Goal: Check status: Check status

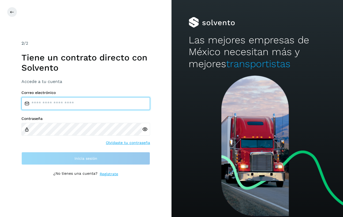
type input "**********"
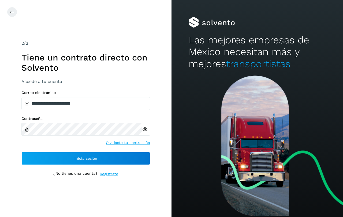
click at [145, 130] on icon at bounding box center [145, 130] width 6 height 6
click at [145, 131] on icon at bounding box center [145, 130] width 6 height 6
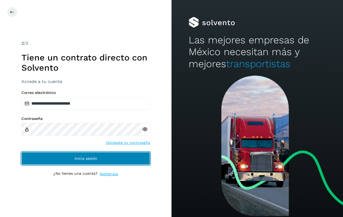
click at [87, 161] on button "Inicia sesión" at bounding box center [85, 158] width 129 height 13
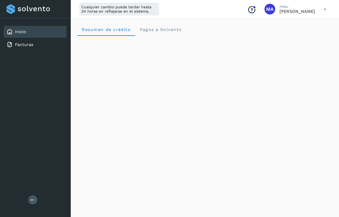
click at [326, 10] on icon at bounding box center [325, 9] width 11 height 11
click at [295, 24] on div "Documentación" at bounding box center [299, 24] width 64 height 10
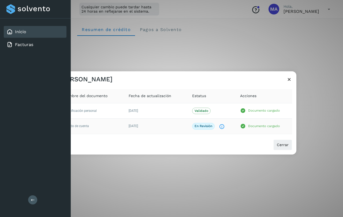
click at [222, 126] on icon "El documento está siendo revisado." at bounding box center [222, 127] width 6 height 6
drag, startPoint x: 196, startPoint y: 77, endPoint x: 237, endPoint y: 81, distance: 41.0
click at [237, 81] on div "[PERSON_NAME]" at bounding box center [175, 77] width 241 height 12
click at [221, 127] on icon "El documento está siendo revisado." at bounding box center [222, 127] width 6 height 6
click at [32, 202] on icon at bounding box center [33, 200] width 4 height 4
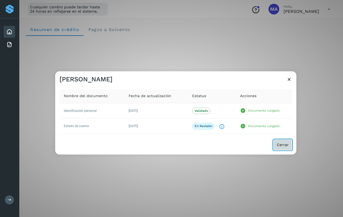
click at [283, 147] on button "Cerrar" at bounding box center [283, 145] width 19 height 11
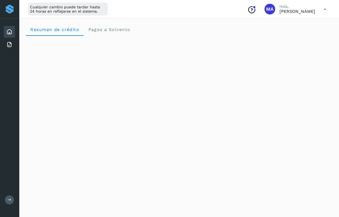
click at [324, 10] on icon at bounding box center [325, 9] width 11 height 11
click at [291, 23] on div "Documentación" at bounding box center [299, 24] width 64 height 10
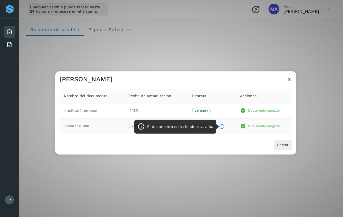
click at [222, 127] on icon "El documento está siendo revisado." at bounding box center [222, 127] width 6 height 6
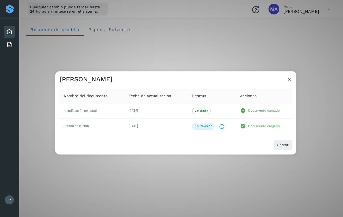
click at [288, 79] on icon at bounding box center [290, 80] width 6 height 6
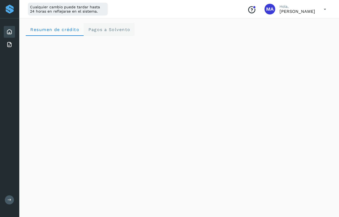
click at [103, 29] on span "Pagos a Solvento" at bounding box center [109, 29] width 42 height 5
click at [10, 30] on icon at bounding box center [9, 32] width 6 height 6
click at [10, 44] on icon at bounding box center [9, 45] width 6 height 6
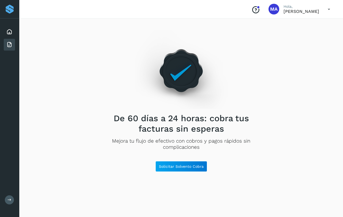
click at [330, 9] on icon at bounding box center [329, 9] width 11 height 11
click at [304, 25] on div "Documentación" at bounding box center [303, 24] width 64 height 10
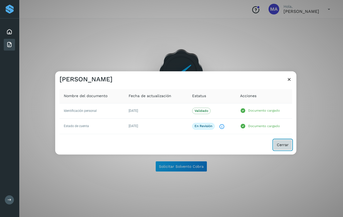
click at [281, 146] on span "Cerrar" at bounding box center [283, 145] width 12 height 4
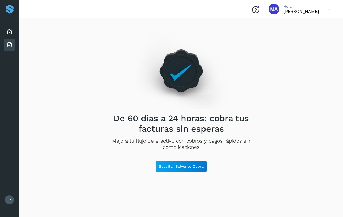
click at [330, 9] on icon at bounding box center [329, 9] width 11 height 11
click at [292, 23] on div "Documentación" at bounding box center [303, 24] width 64 height 10
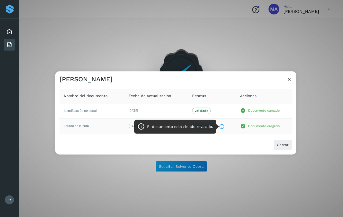
click at [223, 126] on icon "El documento está siendo revisado." at bounding box center [222, 127] width 6 height 6
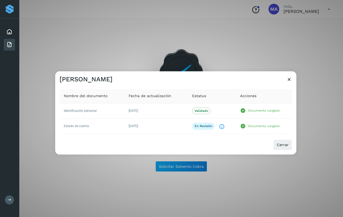
drag, startPoint x: 221, startPoint y: 125, endPoint x: 162, endPoint y: 61, distance: 87.7
click at [162, 61] on div "[PERSON_NAME] Nombre del documento Fecha de actualización Estatus Acciones Iden…" at bounding box center [171, 108] width 343 height 217
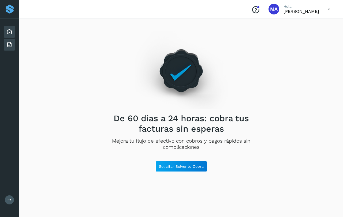
click at [7, 31] on icon at bounding box center [9, 32] width 6 height 6
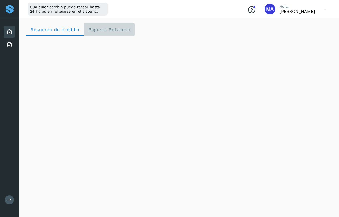
click at [110, 31] on span "Pagos a Solvento" at bounding box center [109, 29] width 42 height 5
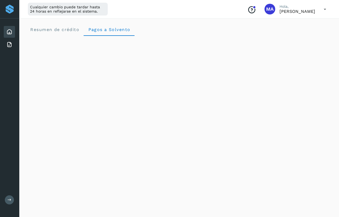
click at [325, 8] on icon at bounding box center [325, 9] width 11 height 11
click at [293, 23] on div "Documentación" at bounding box center [299, 24] width 64 height 10
